Goal: Task Accomplishment & Management: Manage account settings

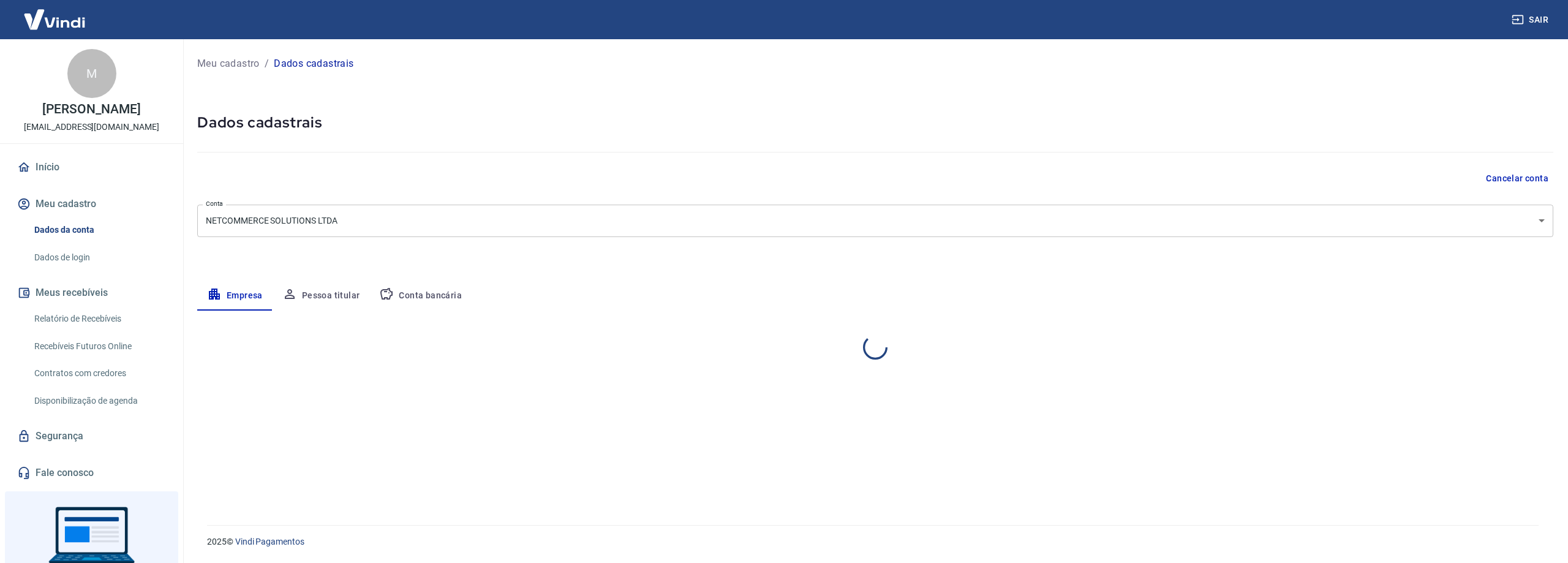
select select "MT"
select select "business"
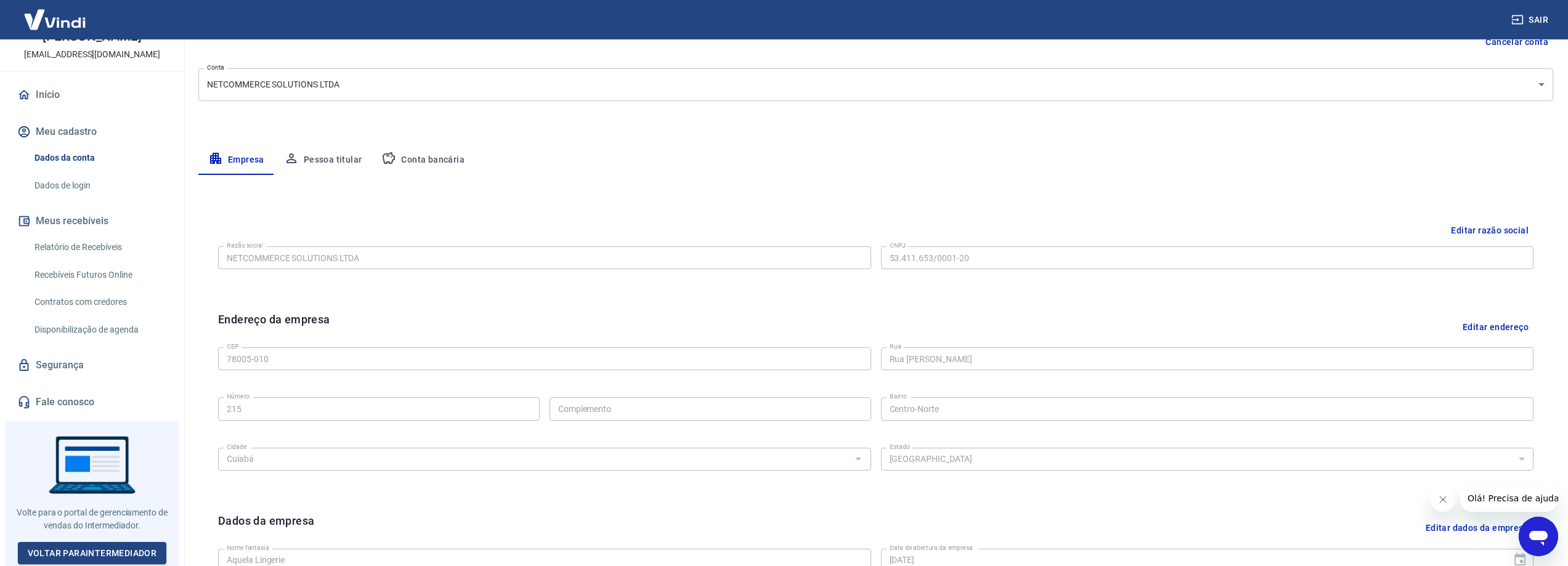
scroll to position [85, 0]
click at [116, 364] on link "Segurança" at bounding box center [92, 362] width 154 height 27
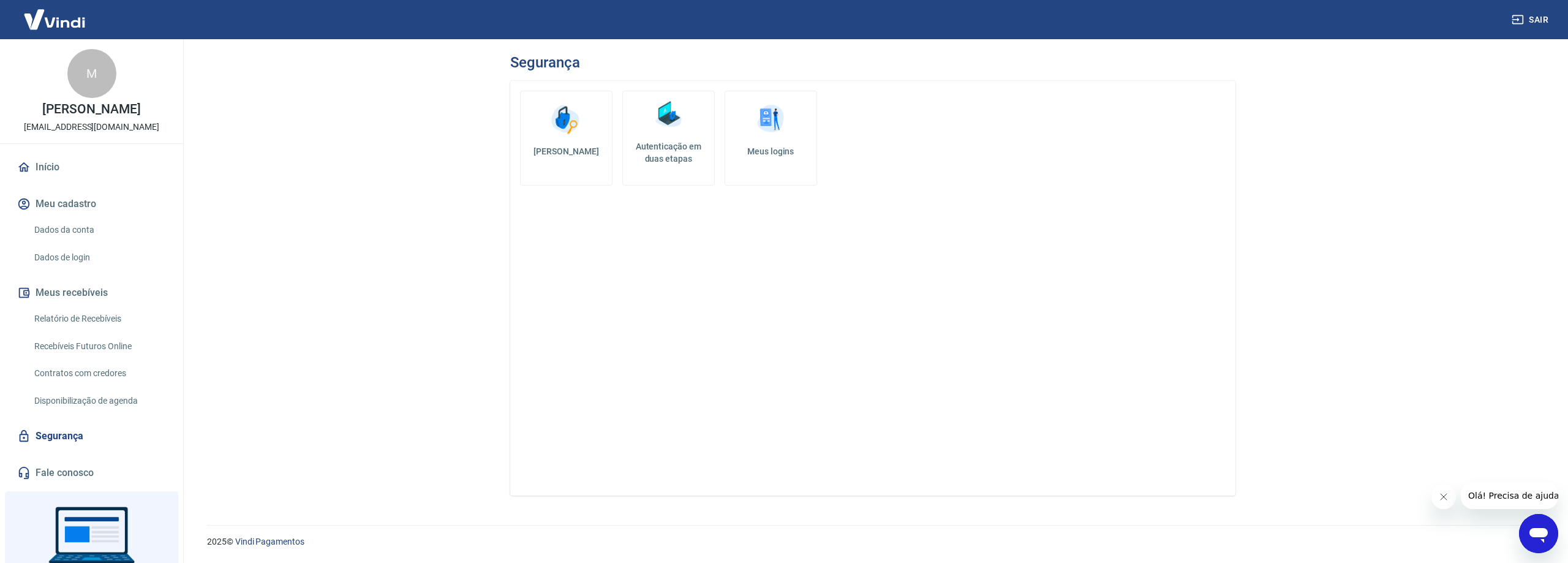
click at [95, 235] on link "Dados da conta" at bounding box center [99, 230] width 139 height 25
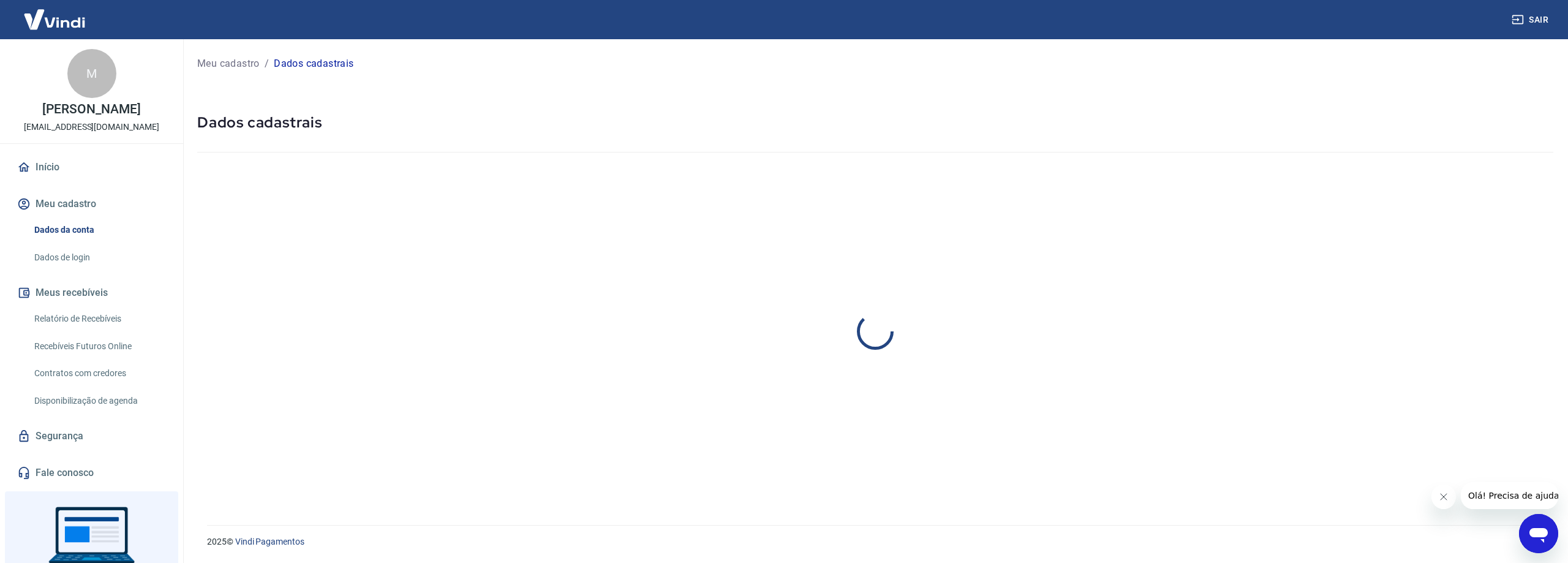
select select "MT"
select select "business"
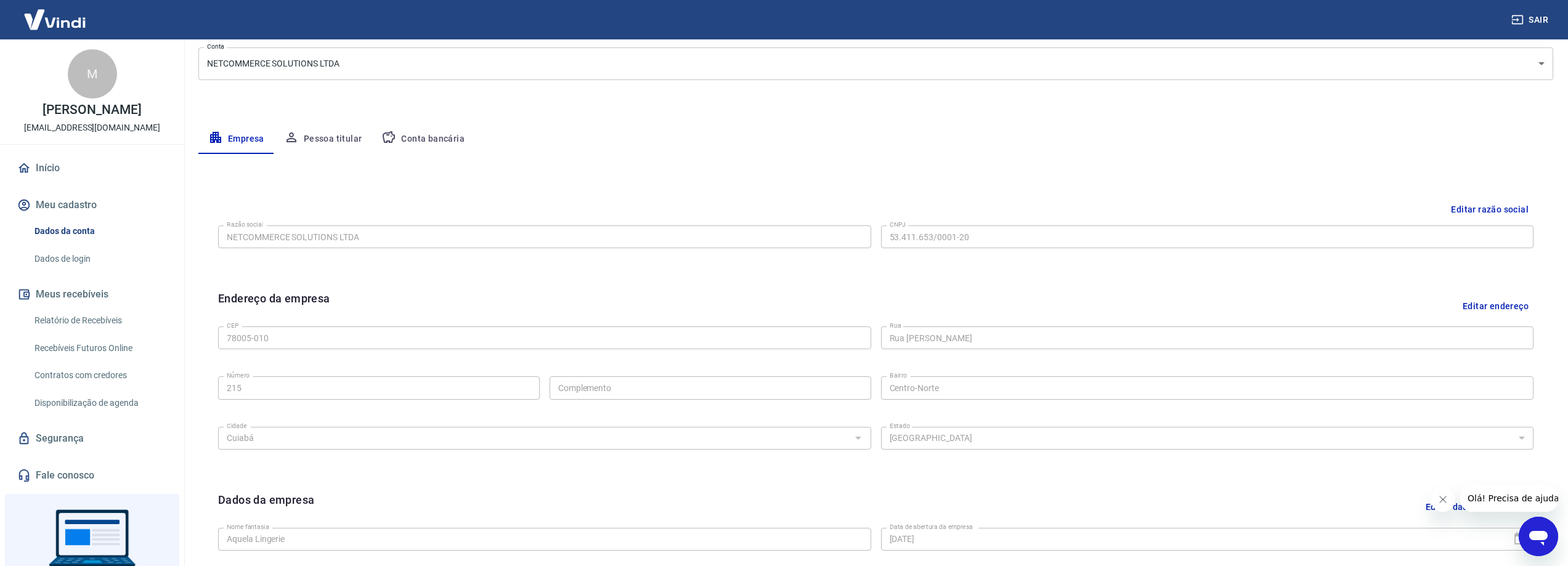
scroll to position [76, 0]
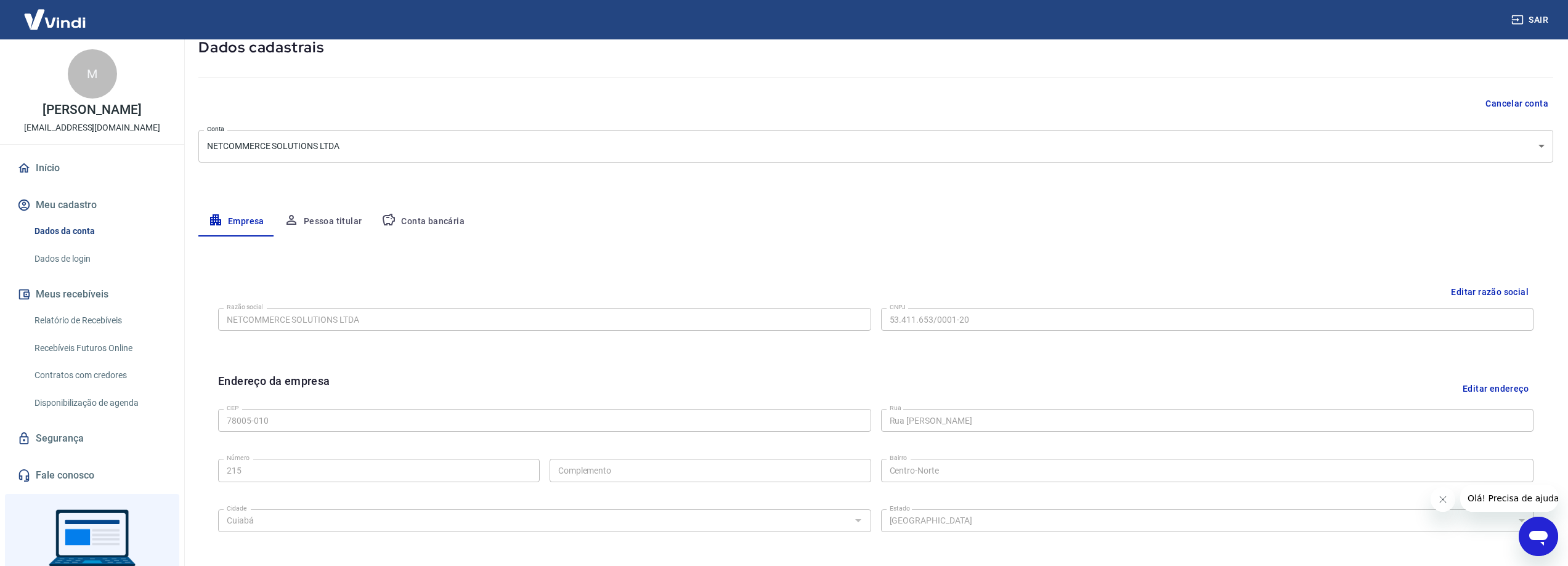
click at [449, 227] on button "Conta bancária" at bounding box center [422, 222] width 103 height 30
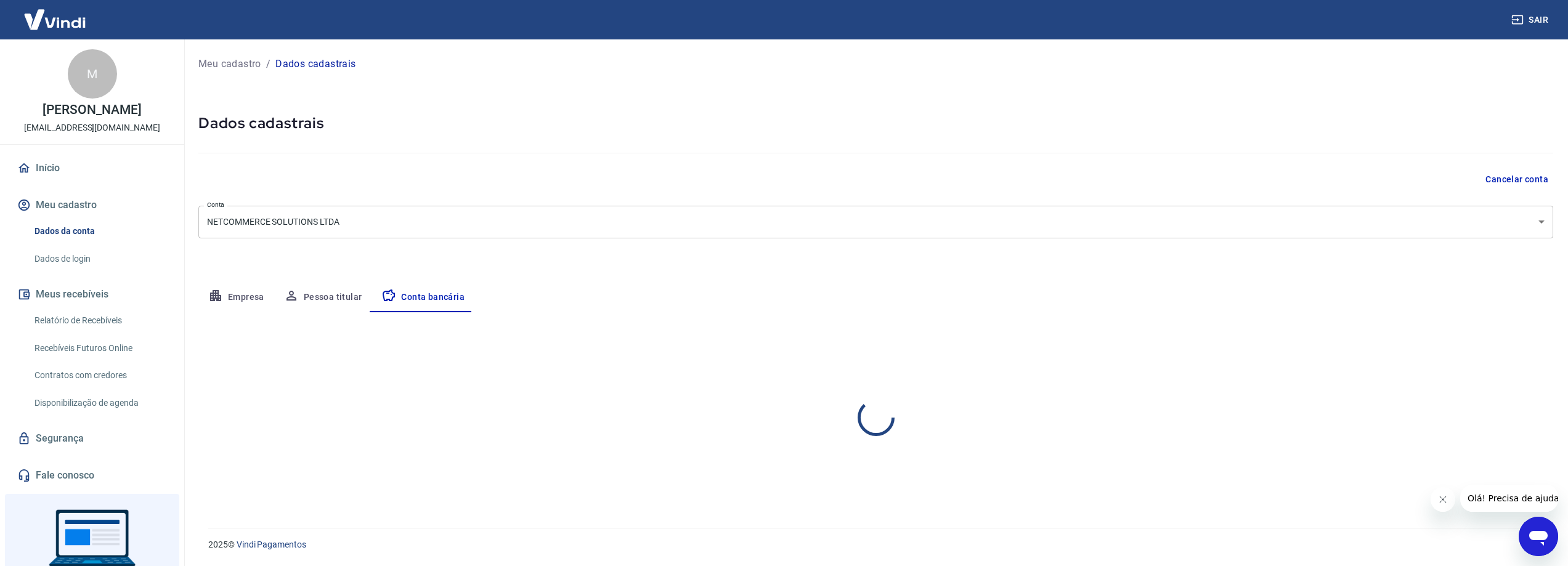
scroll to position [0, 0]
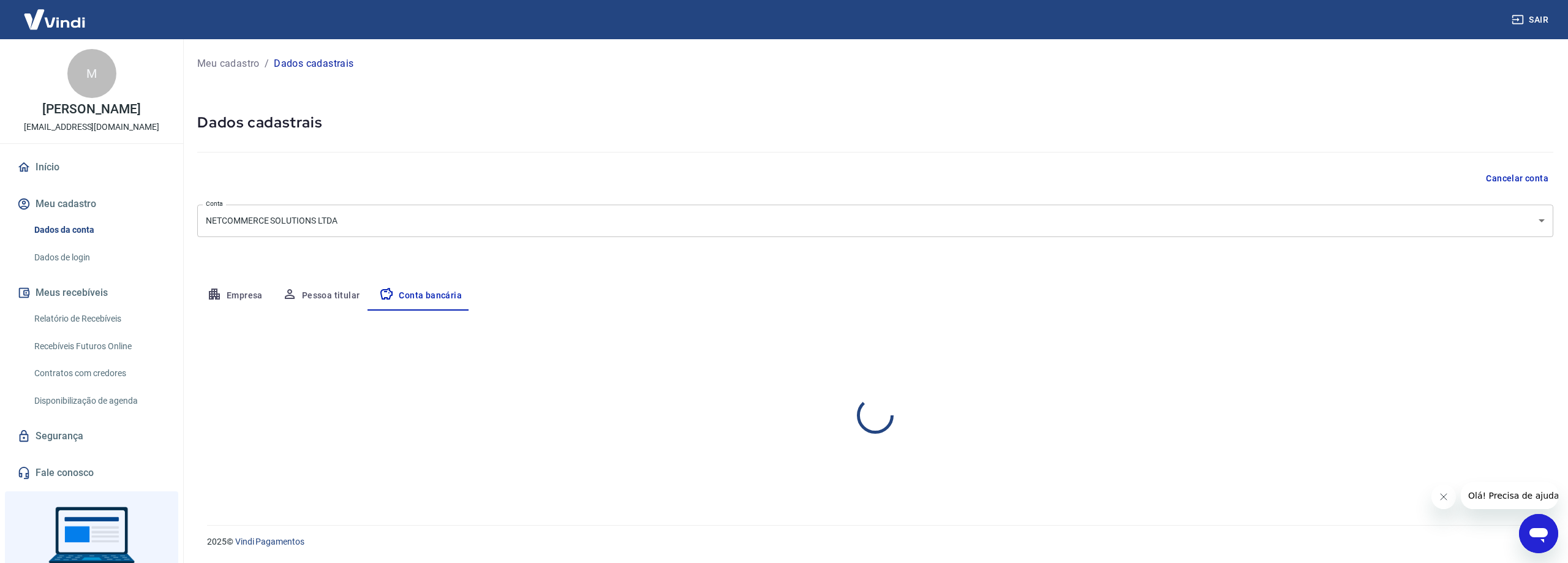
select select "1"
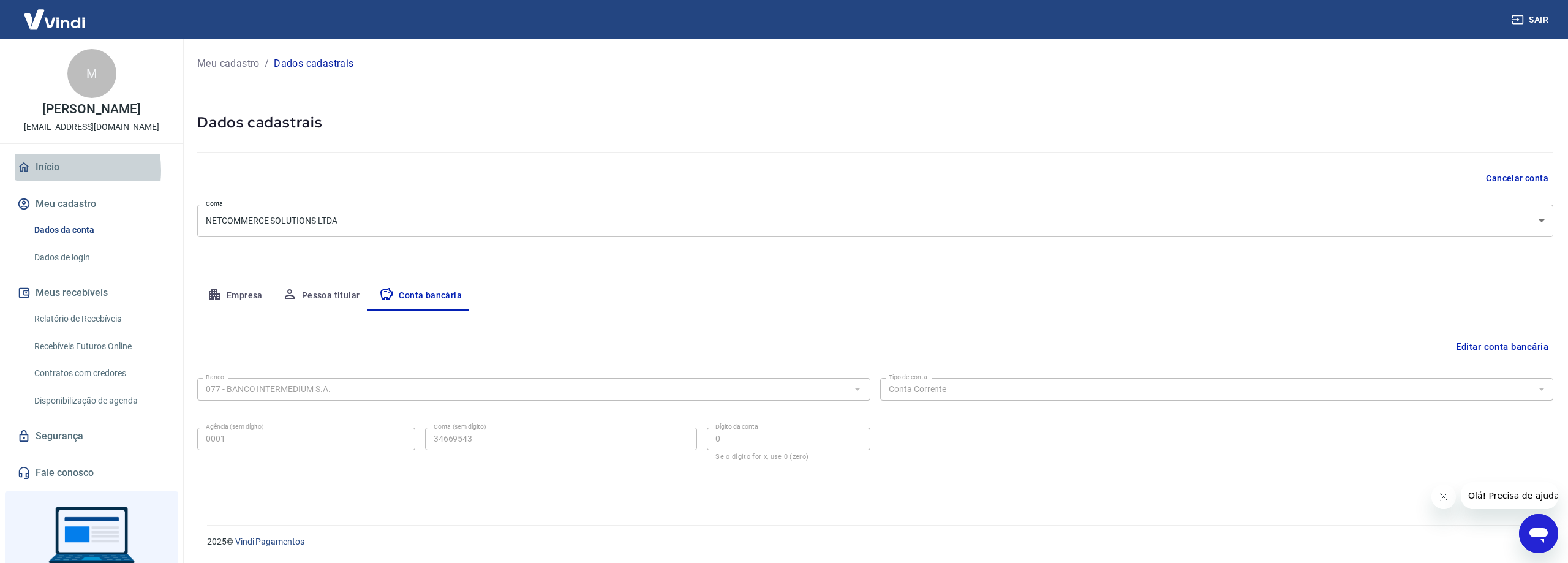
click at [56, 181] on link "Início" at bounding box center [91, 167] width 153 height 27
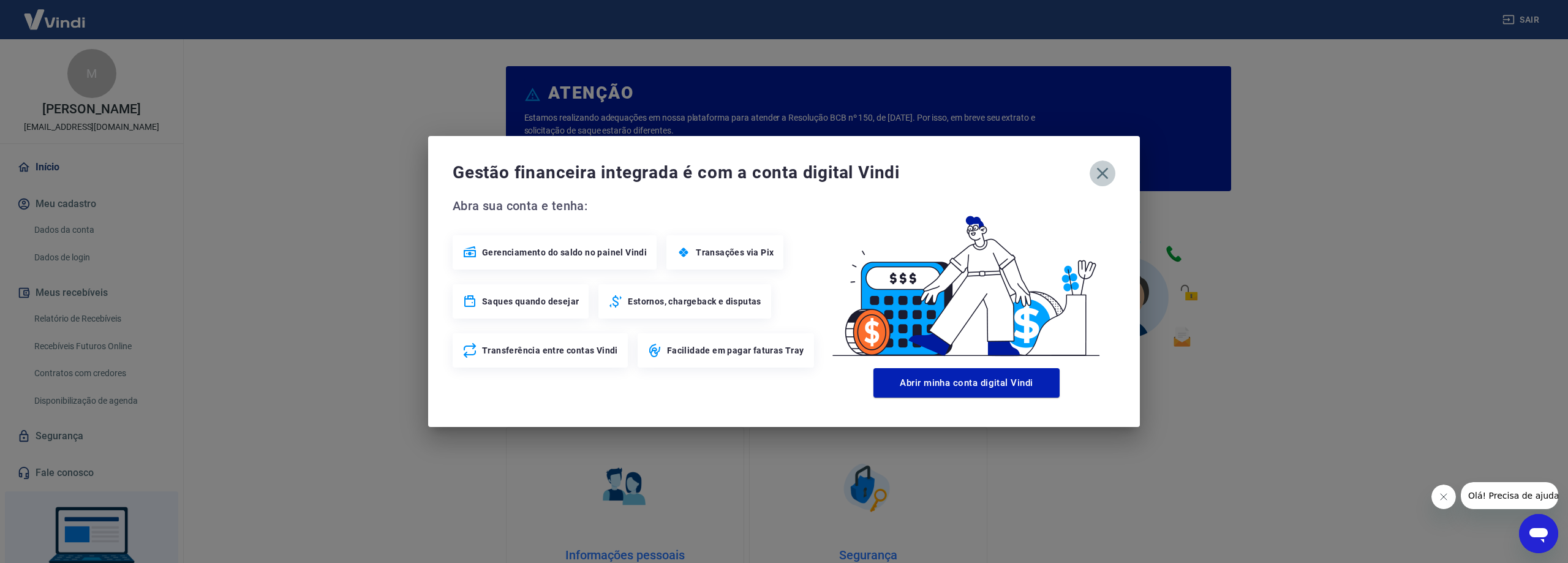
click at [1104, 174] on icon "button" at bounding box center [1103, 174] width 19 height 19
